Goal: Task Accomplishment & Management: Use online tool/utility

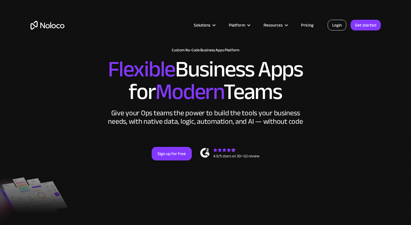
click at [341, 28] on link "Login" at bounding box center [337, 25] width 19 height 11
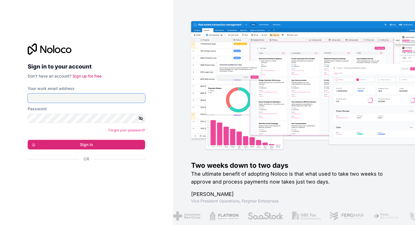
click at [71, 97] on input "Your work email address" at bounding box center [86, 98] width 117 height 9
type input "kerwin.f.valdez@gmail.com"
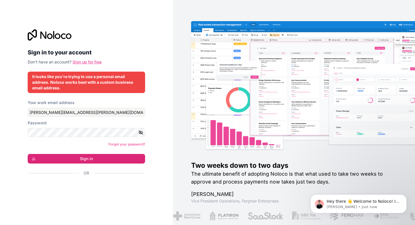
click at [87, 62] on link "Sign up for free" at bounding box center [87, 62] width 29 height 5
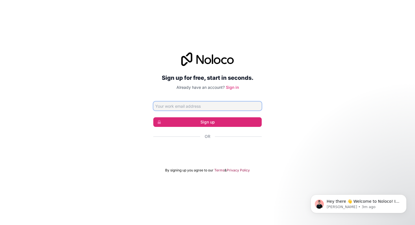
click at [198, 106] on input "Email address" at bounding box center [207, 106] width 108 height 9
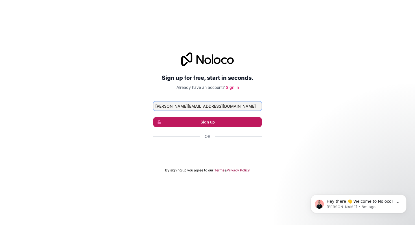
type input "kerwin@rangeflyers.com"
click at [195, 125] on button "Sign up" at bounding box center [207, 122] width 108 height 10
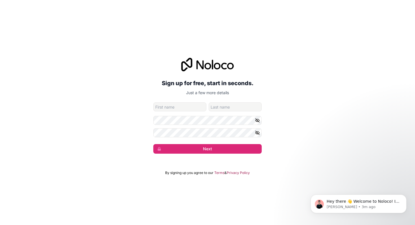
drag, startPoint x: 290, startPoint y: 89, endPoint x: 254, endPoint y: 92, distance: 35.7
click at [290, 89] on div "Sign up for free, start in seconds. Just a few more details kerwin@rangeflyers.…" at bounding box center [207, 106] width 415 height 112
click at [188, 105] on input "given-name" at bounding box center [179, 106] width 53 height 9
type input "Kerwin"
type input "Valdez"
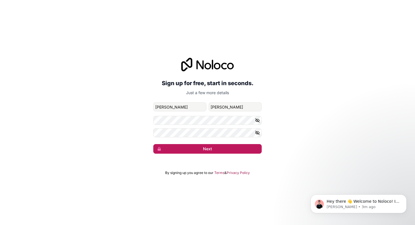
click at [199, 146] on button "Next" at bounding box center [207, 149] width 108 height 10
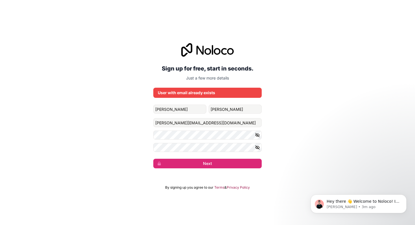
click at [194, 48] on icon at bounding box center [207, 50] width 53 height 14
drag, startPoint x: 191, startPoint y: 50, endPoint x: 108, endPoint y: 11, distance: 91.5
click at [191, 49] on icon at bounding box center [186, 50] width 11 height 14
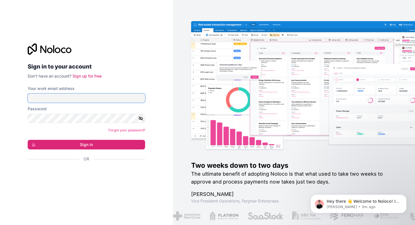
click at [81, 98] on input "Your work email address" at bounding box center [86, 98] width 117 height 9
type input "kerwin@rangeflyers.com"
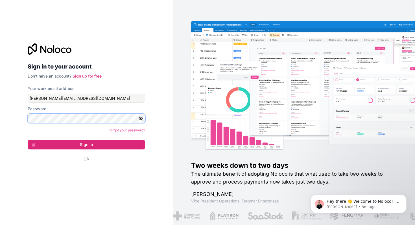
click at [28, 140] on button "Sign in" at bounding box center [86, 145] width 117 height 10
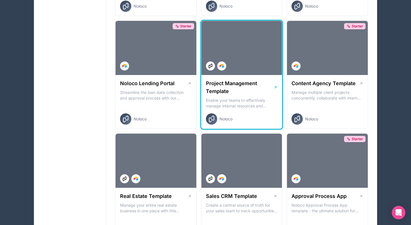
scroll to position [239, 0]
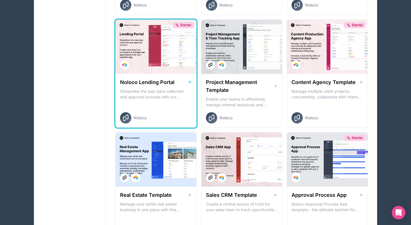
click at [156, 110] on div "Noloco Lending Portal Streamline the loan data collection and approval process …" at bounding box center [155, 101] width 81 height 54
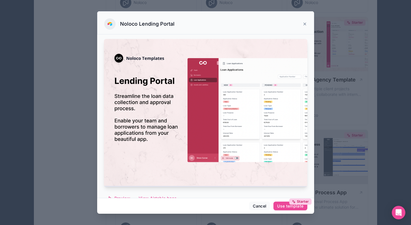
click at [304, 23] on icon at bounding box center [304, 24] width 5 height 5
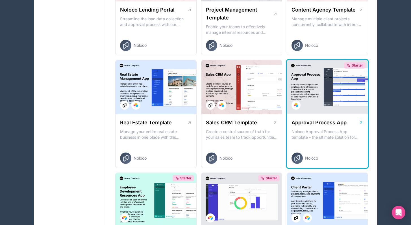
scroll to position [315, 0]
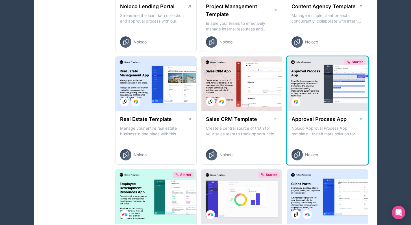
click at [310, 106] on div "Starter" at bounding box center [327, 84] width 81 height 54
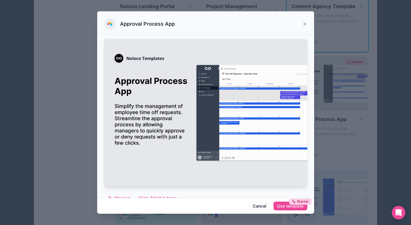
drag, startPoint x: 305, startPoint y: 24, endPoint x: 305, endPoint y: 27, distance: 3.7
click at [305, 24] on icon at bounding box center [305, 24] width 2 height 2
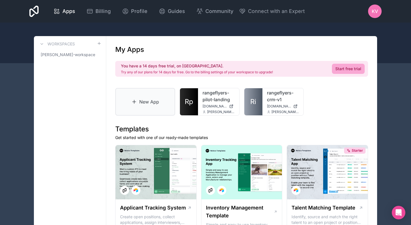
click at [143, 104] on link "New App" at bounding box center [145, 102] width 60 height 28
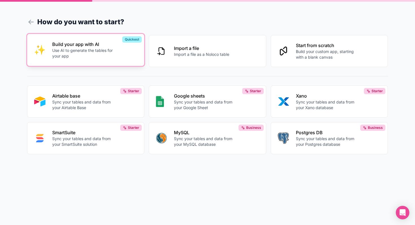
click at [106, 53] on p "Use AI to generate the tables for your app" at bounding box center [83, 53] width 63 height 11
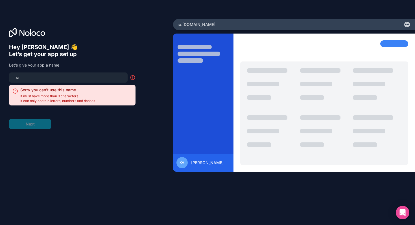
type input "r"
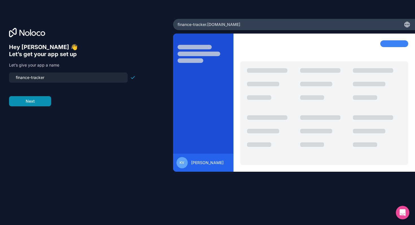
type input "finance-tracker"
click at [44, 105] on button "Next" at bounding box center [30, 101] width 42 height 10
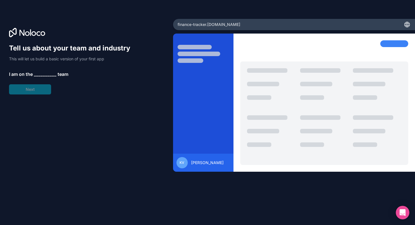
click at [44, 77] on span "__________" at bounding box center [45, 74] width 23 height 7
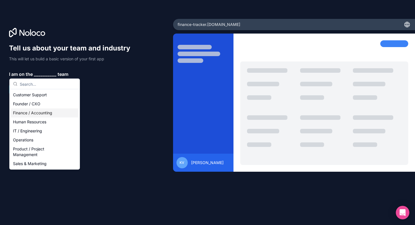
click at [35, 113] on div "Finance / Accounting" at bounding box center [45, 113] width 68 height 9
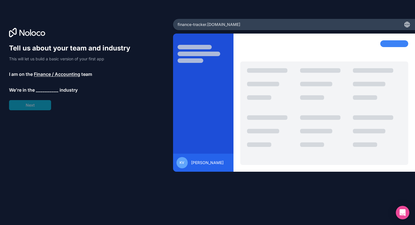
click at [42, 91] on span "__________" at bounding box center [47, 90] width 23 height 7
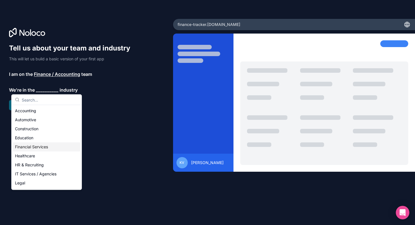
click at [51, 149] on div "Financial Services" at bounding box center [47, 147] width 68 height 9
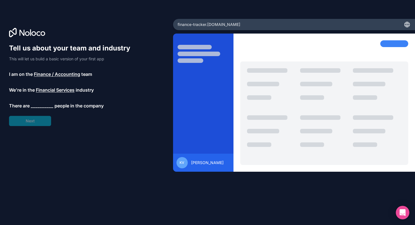
click at [40, 109] on div "Tell us about your team and industry This will let us build a basic version of …" at bounding box center [72, 85] width 126 height 82
drag, startPoint x: 41, startPoint y: 105, endPoint x: 41, endPoint y: 108, distance: 3.4
click at [41, 105] on span "__________" at bounding box center [42, 105] width 23 height 7
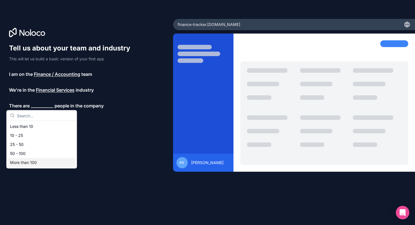
click at [37, 166] on div "More than 100" at bounding box center [42, 162] width 68 height 9
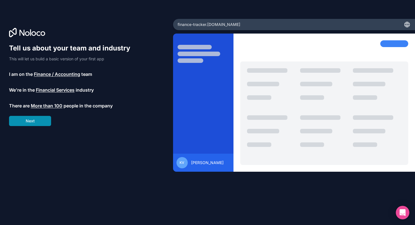
click at [38, 119] on button "Next" at bounding box center [30, 121] width 42 height 10
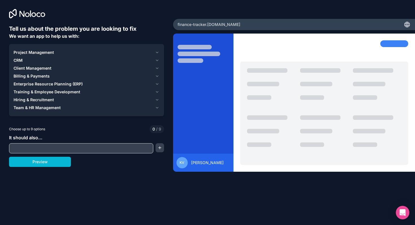
click at [41, 76] on span "Billing & Payments" at bounding box center [32, 76] width 36 height 6
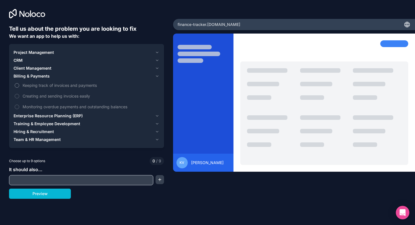
click at [15, 86] on button "Keeping track of invoices and payments" at bounding box center [17, 85] width 5 height 5
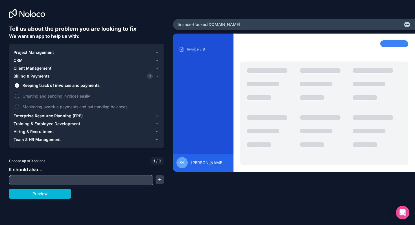
click at [15, 95] on button "Creating and sending invoices easily" at bounding box center [17, 96] width 5 height 5
click at [16, 106] on button "Monitoring overdue payments and outstanding balances" at bounding box center [17, 107] width 5 height 5
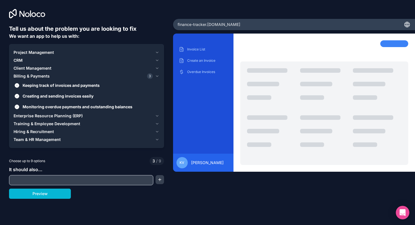
click at [45, 183] on input "text" at bounding box center [80, 180] width 141 height 8
type input "track personal income and expenses"
drag, startPoint x: 159, startPoint y: 180, endPoint x: 151, endPoint y: 187, distance: 10.2
click at [159, 180] on button "button" at bounding box center [160, 179] width 8 height 9
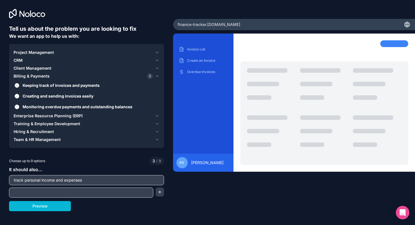
click at [95, 193] on input "text" at bounding box center [80, 193] width 141 height 8
type input "must be able to have a reminder for recurring bills"
click at [159, 192] on button "button" at bounding box center [160, 192] width 8 height 9
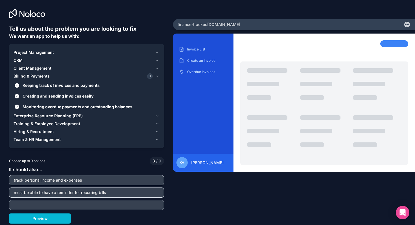
click at [88, 200] on div "It should also... track personal income and expenses must be able to have a rem…" at bounding box center [86, 188] width 155 height 44
click at [84, 204] on input "text" at bounding box center [86, 205] width 152 height 8
type input ","
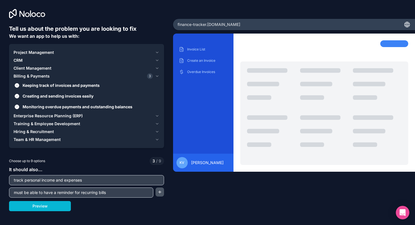
drag, startPoint x: 166, startPoint y: 191, endPoint x: 160, endPoint y: 193, distance: 6.5
click at [162, 193] on div "Tell us about the problem you are looking to fix We want an app to help us with…" at bounding box center [207, 112] width 415 height 225
click at [160, 193] on button "button" at bounding box center [160, 192] width 8 height 9
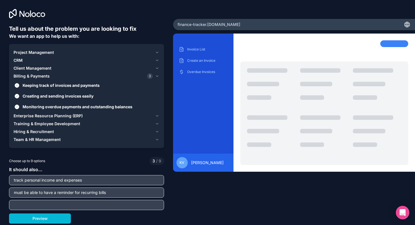
click at [89, 205] on input "text" at bounding box center [86, 205] width 152 height 8
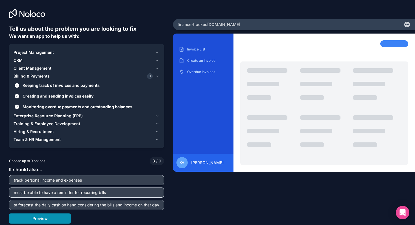
type input "must forecast the daily cash on hand considering the bills and income on that d…"
click at [49, 224] on button "Preview" at bounding box center [40, 219] width 62 height 10
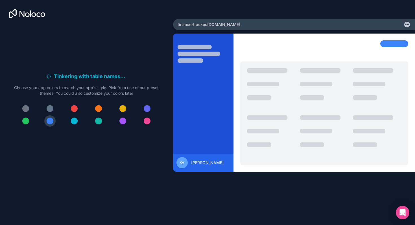
click at [99, 109] on div at bounding box center [98, 108] width 7 height 7
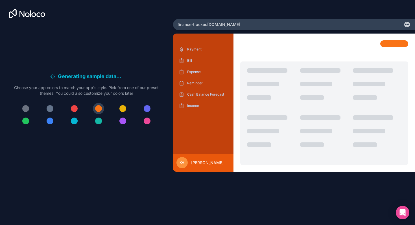
click at [347, 26] on div "finance-tracker .noloco.co" at bounding box center [294, 24] width 242 height 11
click at [194, 61] on p "Bill" at bounding box center [207, 60] width 41 height 5
click at [190, 72] on p "Expense" at bounding box center [207, 72] width 41 height 5
click at [123, 109] on div at bounding box center [122, 108] width 7 height 7
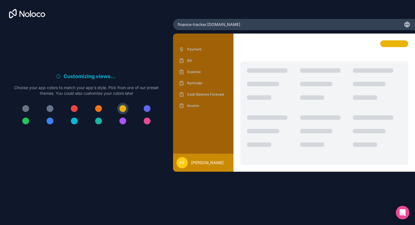
click at [121, 121] on div at bounding box center [122, 121] width 7 height 7
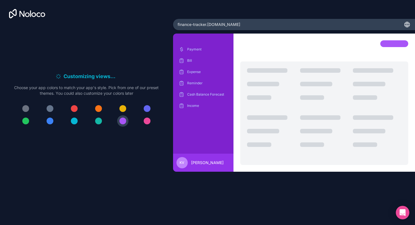
click at [147, 121] on div at bounding box center [147, 121] width 7 height 7
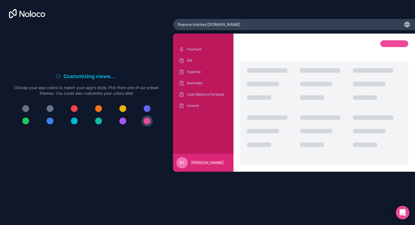
click at [97, 109] on div at bounding box center [98, 108] width 7 height 7
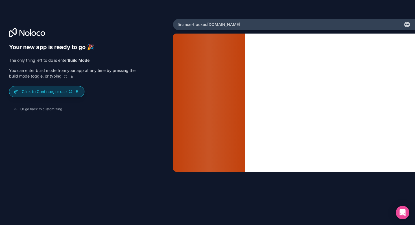
click at [56, 93] on p "Click to Continue, or use E" at bounding box center [51, 92] width 58 height 6
click at [53, 90] on p "Click to Continue, or use E" at bounding box center [51, 92] width 58 height 6
